Goal: Task Accomplishment & Management: Use online tool/utility

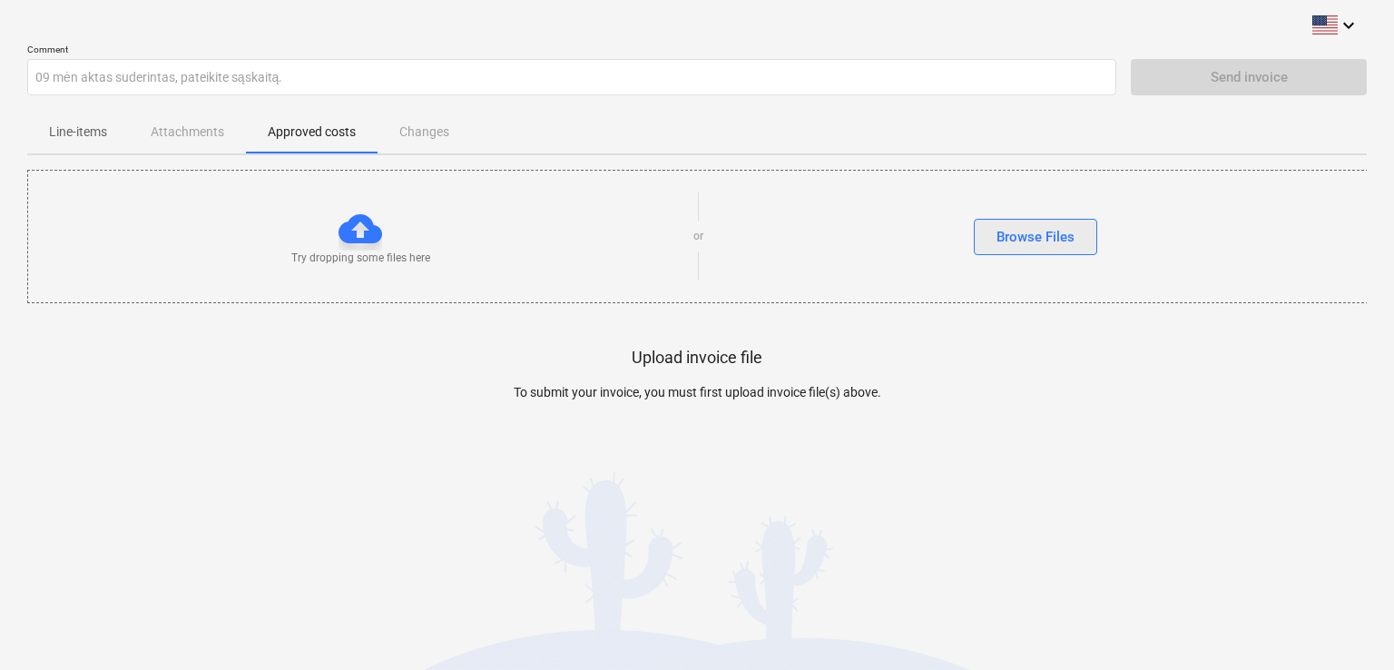
click at [1024, 239] on div "Browse Files" at bounding box center [1035, 237] width 78 height 24
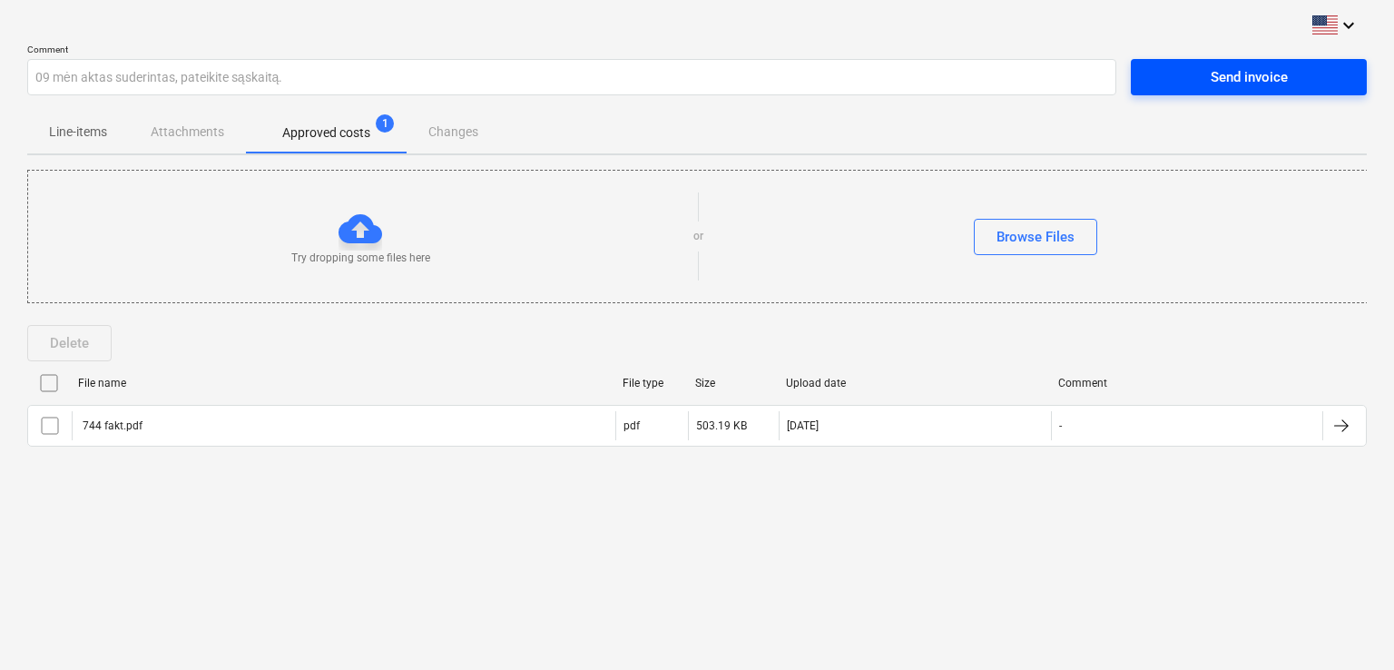
click at [1248, 74] on div "Send invoice" at bounding box center [1249, 77] width 77 height 24
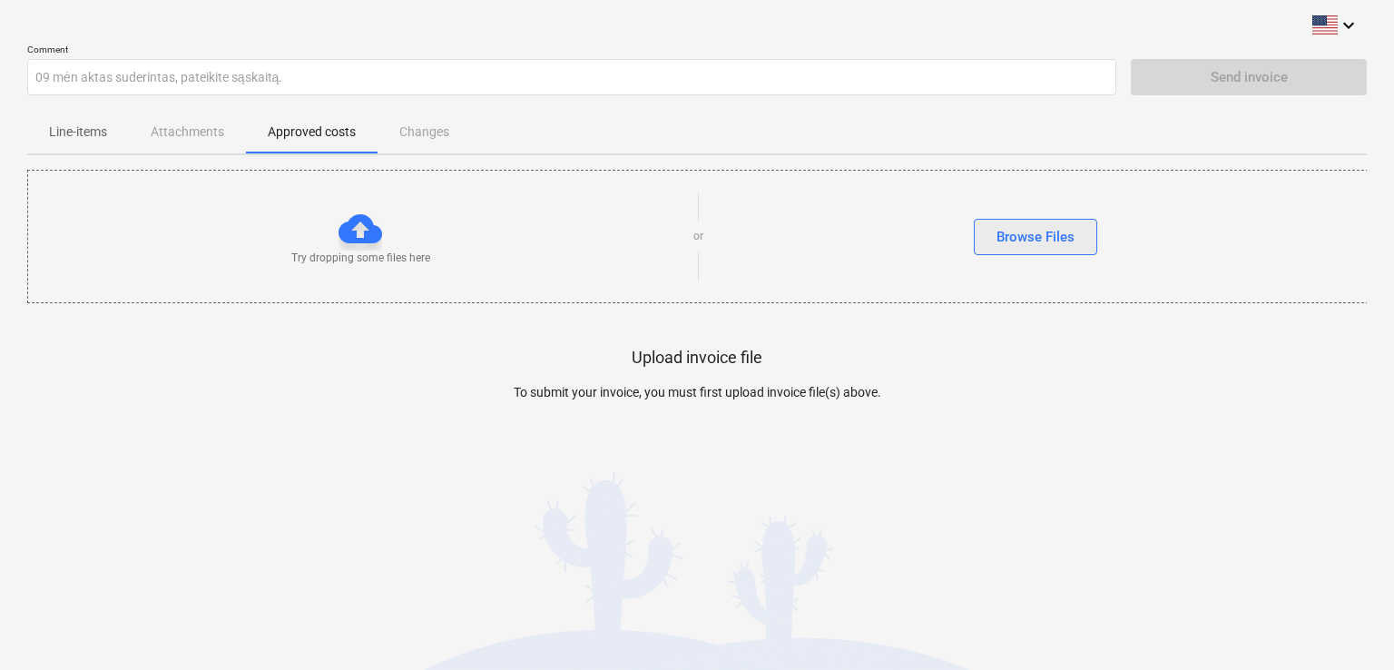
click at [1002, 230] on div "Browse Files" at bounding box center [1035, 237] width 78 height 24
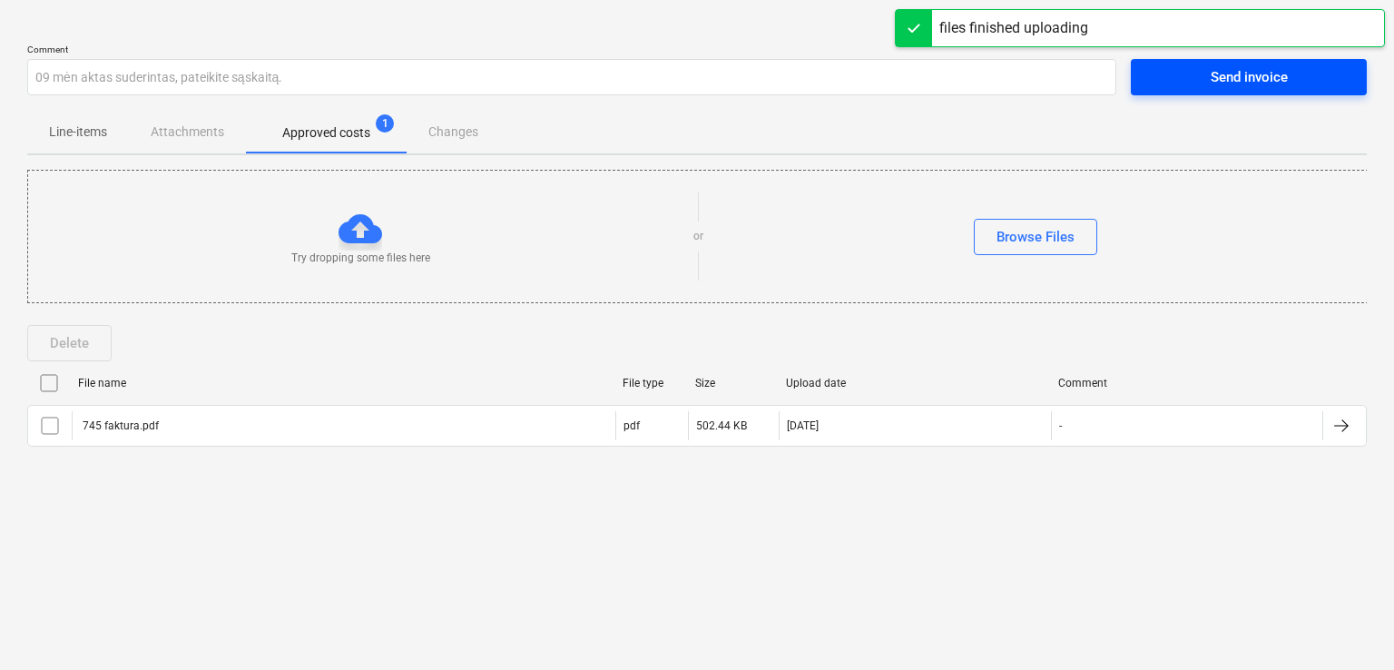
click at [1245, 79] on div "Send invoice" at bounding box center [1249, 77] width 77 height 24
